Goal: Task Accomplishment & Management: Manage account settings

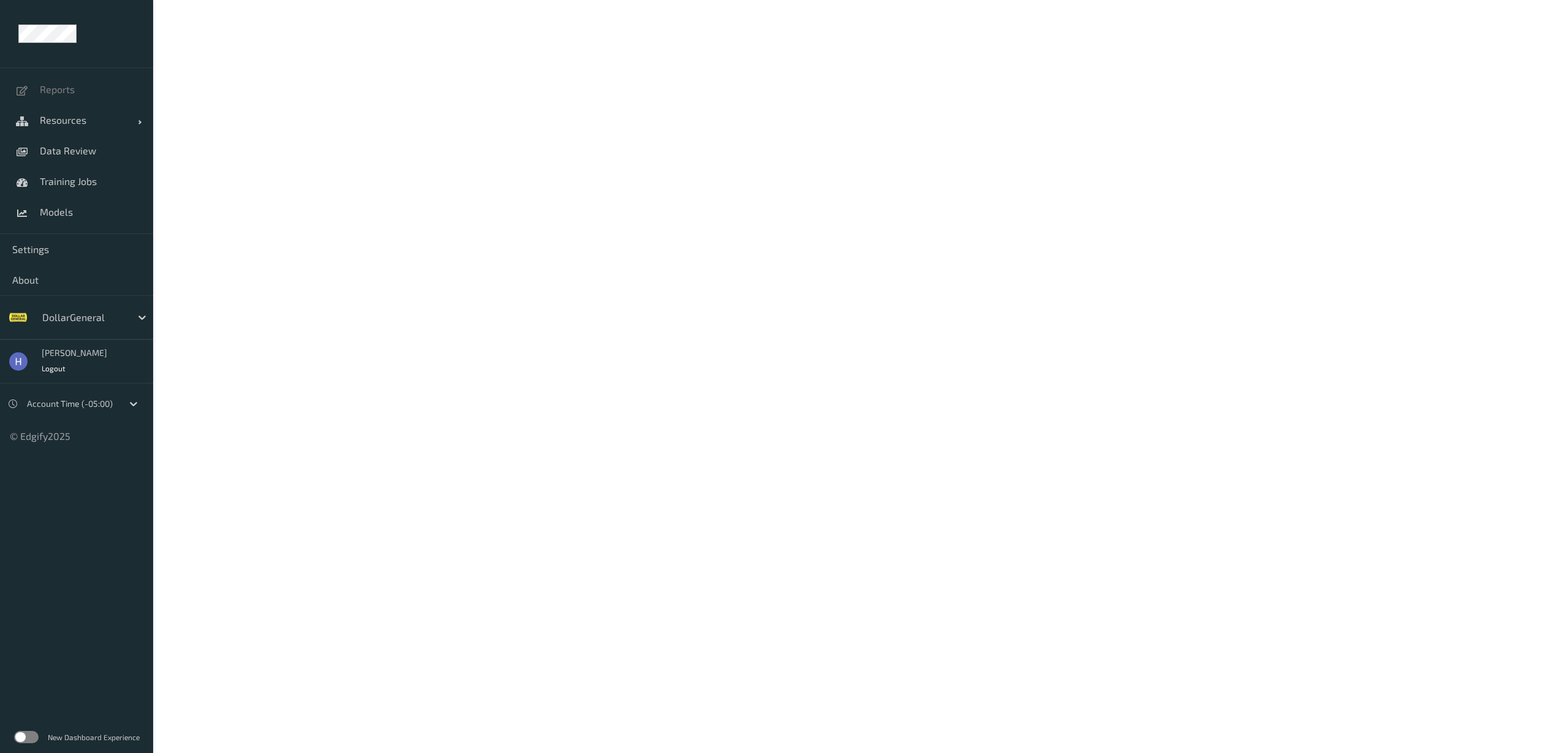
click at [22, 736] on label at bounding box center [26, 736] width 25 height 12
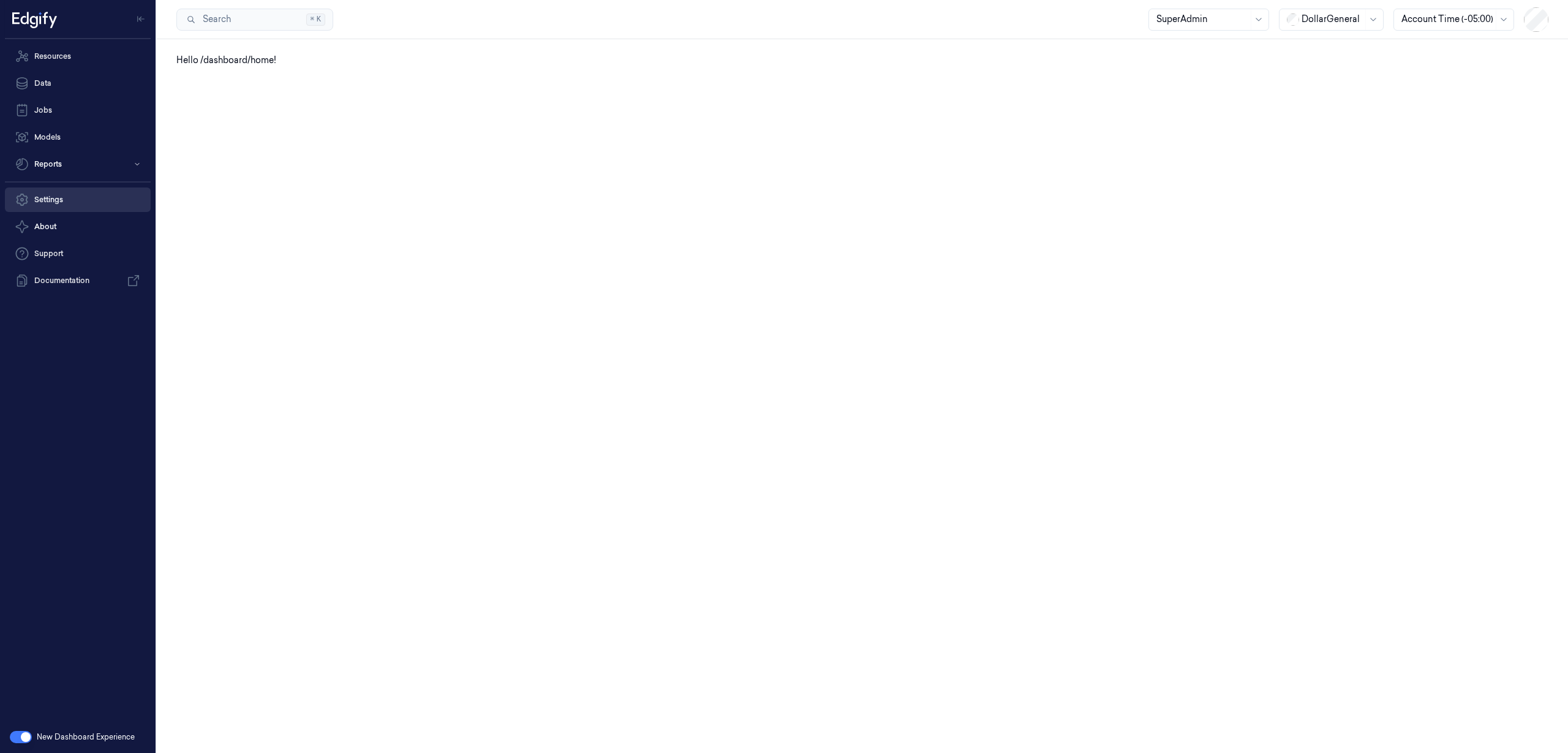
click at [32, 194] on link "Settings" at bounding box center [78, 200] width 146 height 25
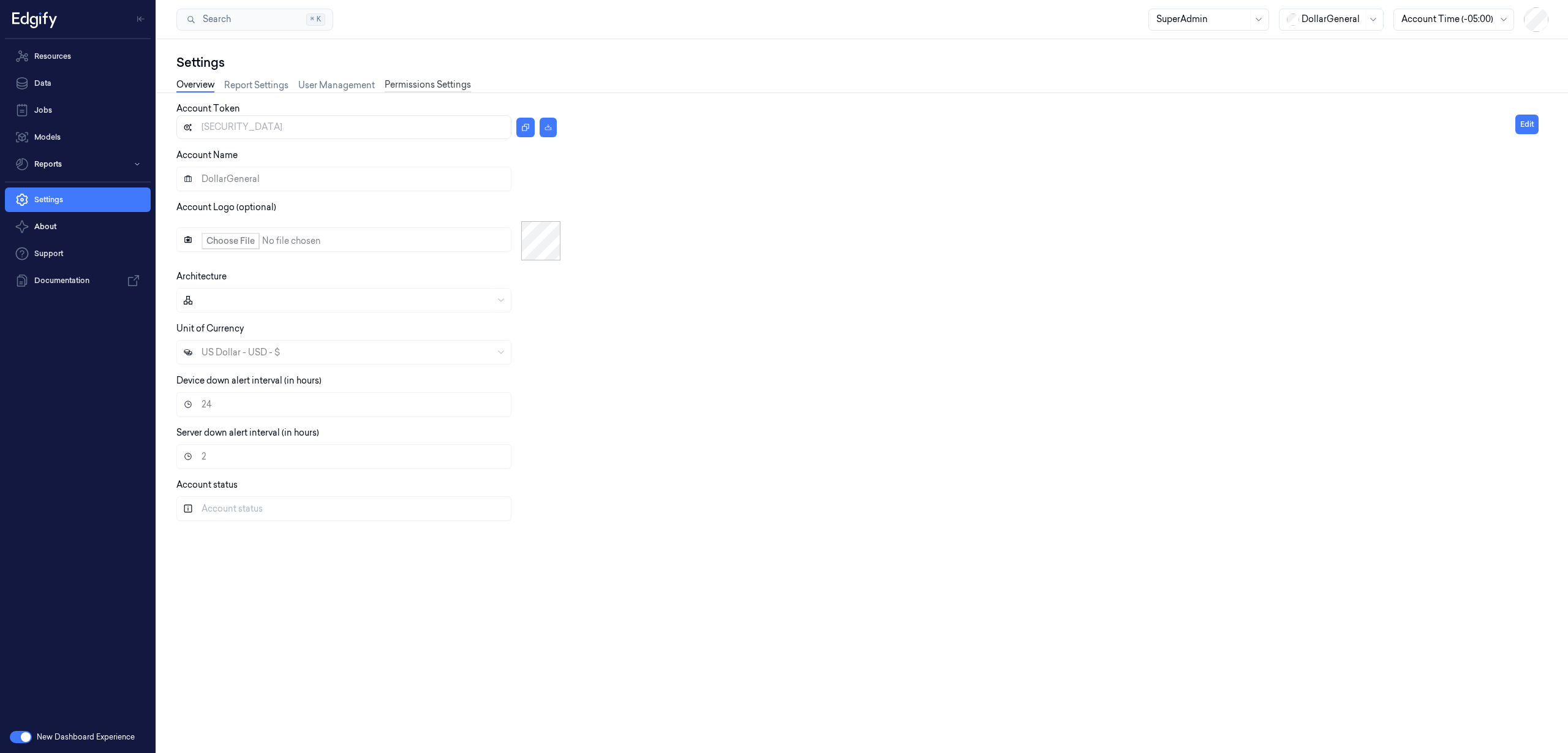
click at [425, 86] on link "Permissions Settings" at bounding box center [427, 85] width 86 height 14
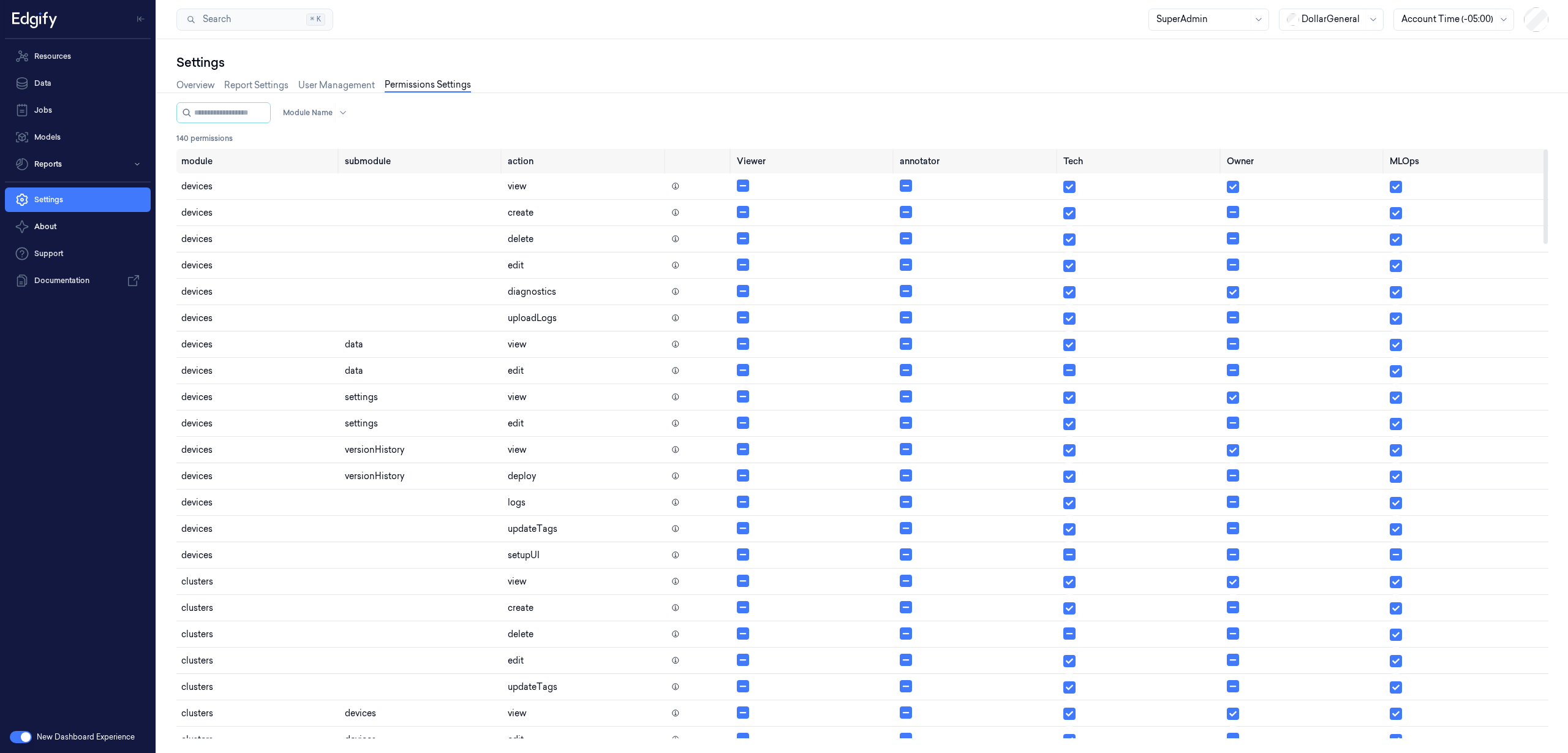
click at [724, 82] on div "Overview Report Settings User Management Permissions Settings" at bounding box center [862, 86] width 1372 height 31
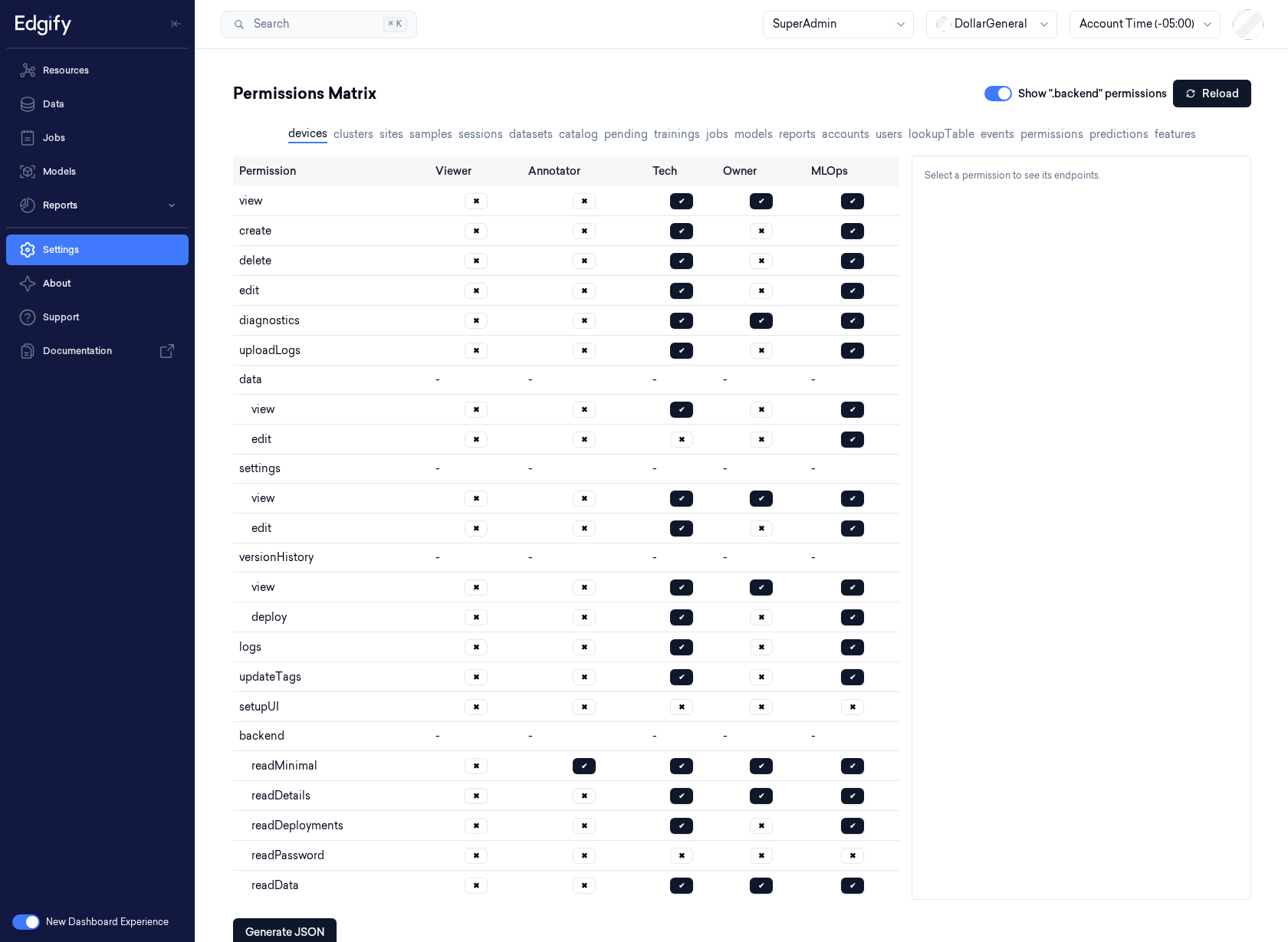
click at [671, 94] on div "Permissions Matrix Show ".backend" permissions Reload" at bounding box center [741, 93] width 1018 height 27
click at [286, 212] on td "view" at bounding box center [330, 201] width 196 height 30
click at [295, 234] on td "create" at bounding box center [330, 231] width 196 height 30
click at [327, 282] on td "edit" at bounding box center [330, 290] width 196 height 30
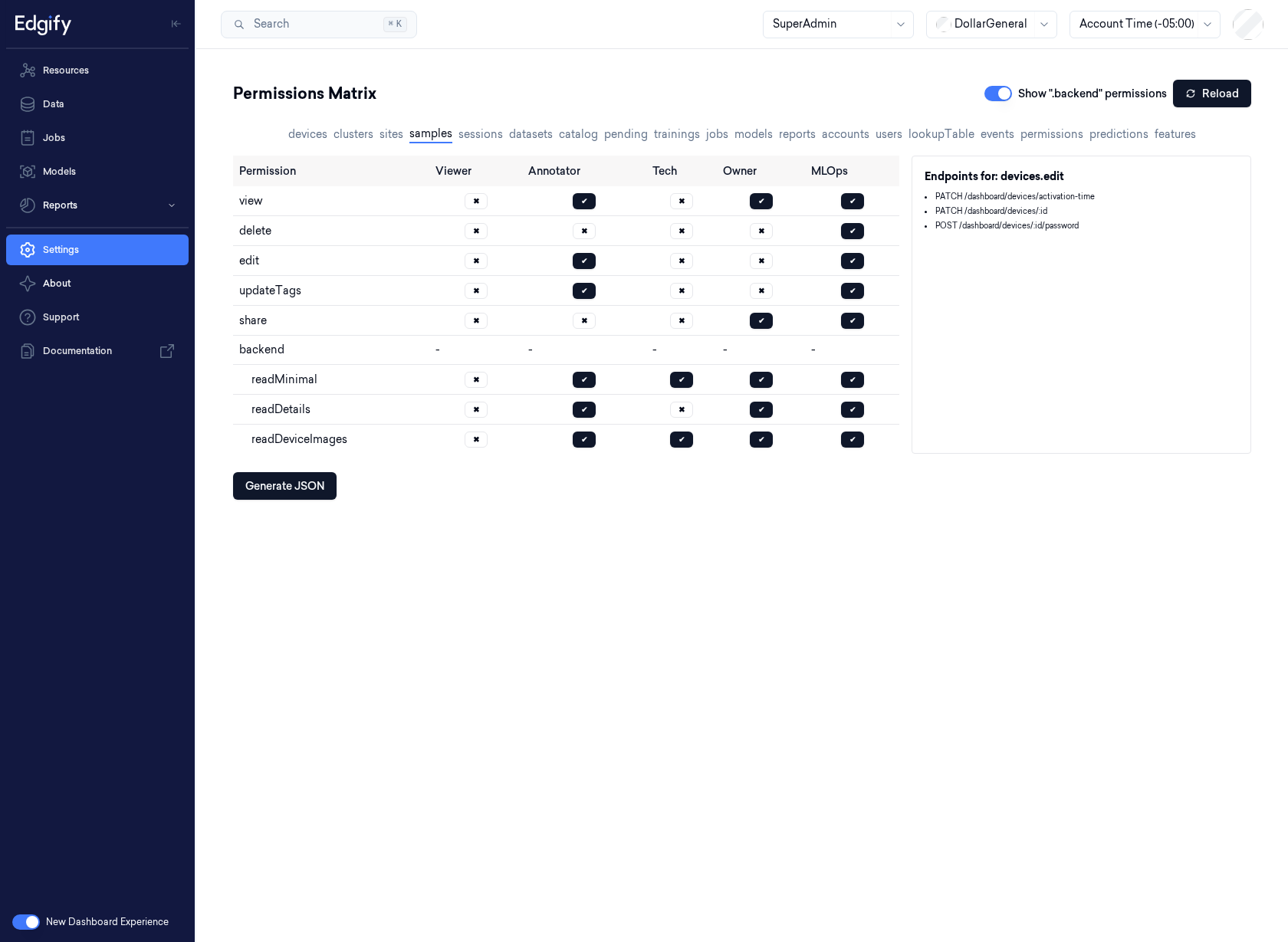
click at [442, 132] on button "samples" at bounding box center [430, 134] width 43 height 17
